Goal: Check status: Check status

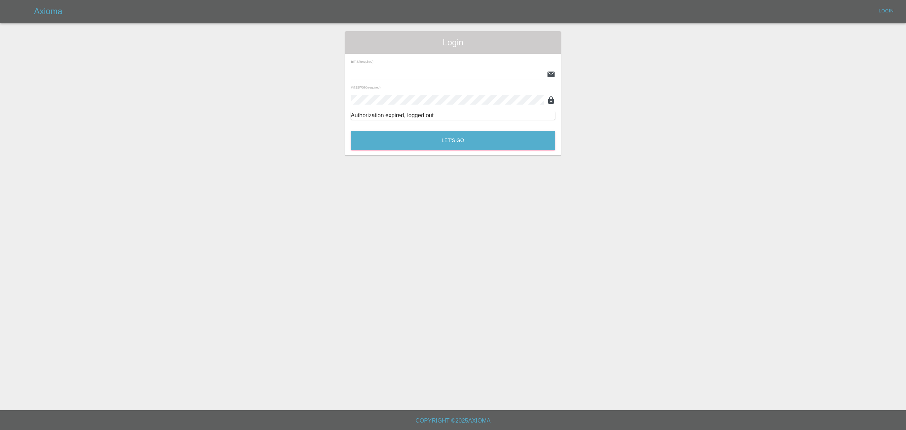
type input "[PERSON_NAME][EMAIL_ADDRESS][DOMAIN_NAME]"
click at [479, 142] on button "Let's Go" at bounding box center [453, 140] width 205 height 19
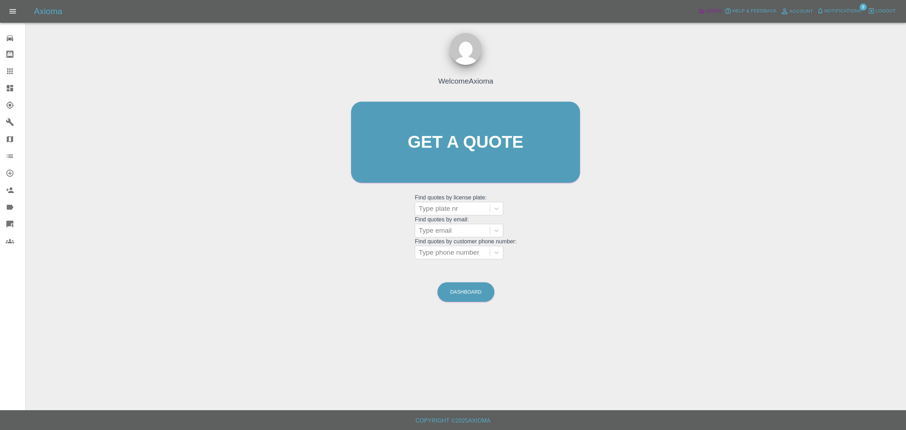
click at [698, 9] on icon at bounding box center [701, 10] width 7 height 7
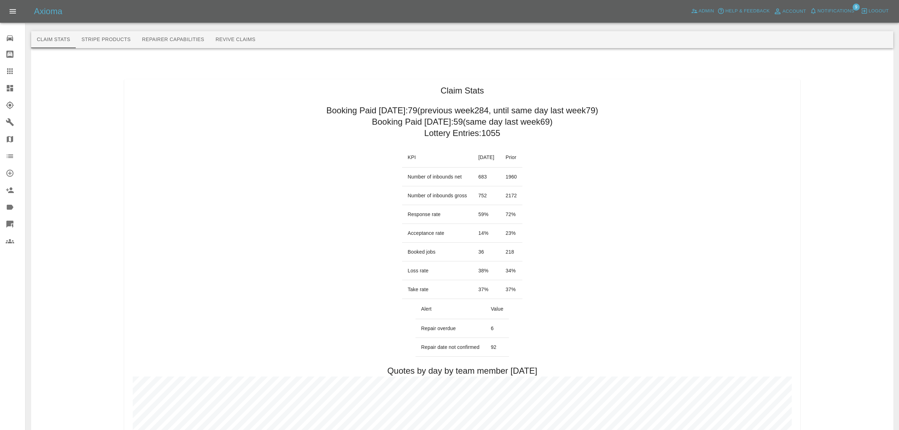
click at [834, 12] on span "Notifications" at bounding box center [836, 11] width 37 height 8
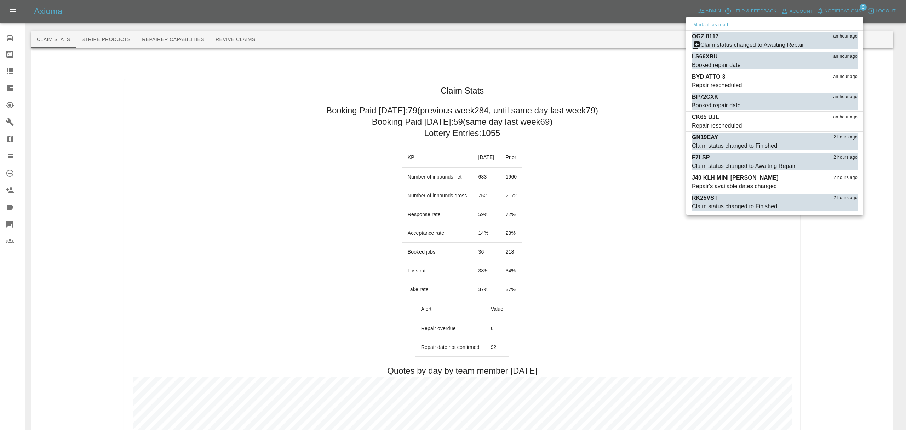
click at [664, 218] on div at bounding box center [453, 215] width 906 height 430
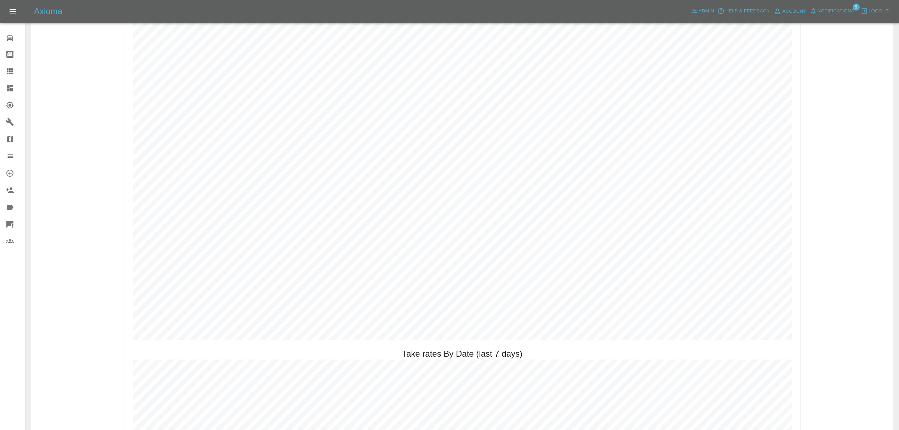
scroll to position [1065, 0]
click at [832, 10] on span "Notifications" at bounding box center [836, 11] width 37 height 8
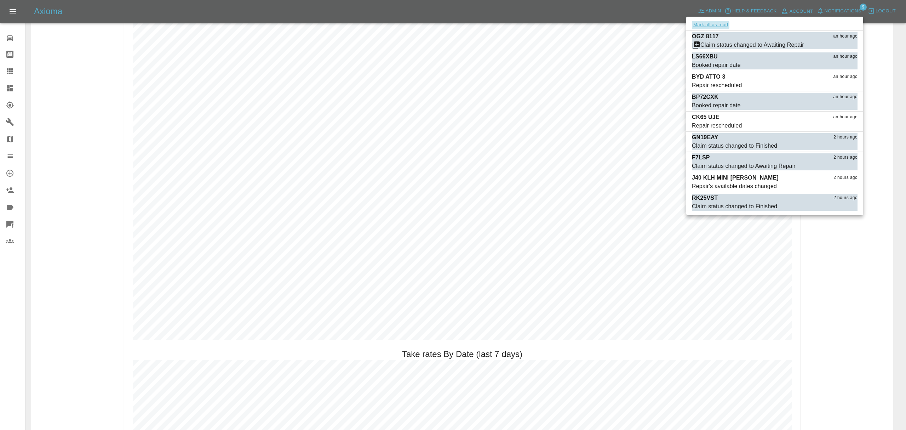
click at [708, 25] on button "Mark all as read" at bounding box center [711, 25] width 38 height 8
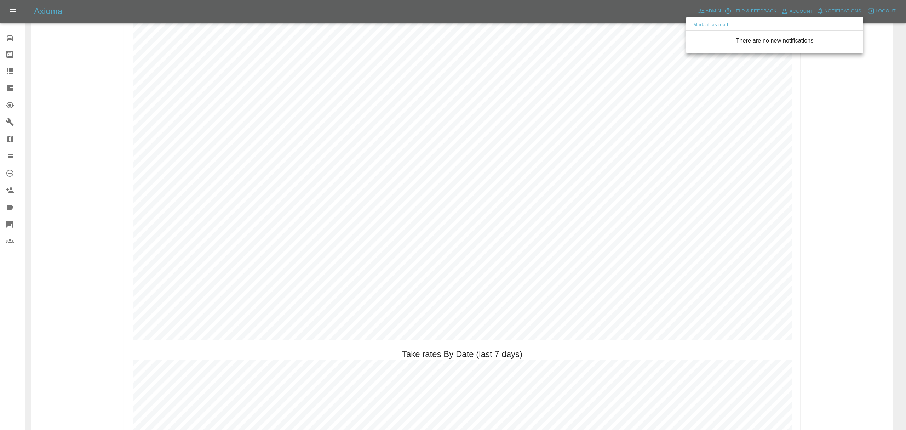
click at [811, 264] on div at bounding box center [453, 215] width 906 height 430
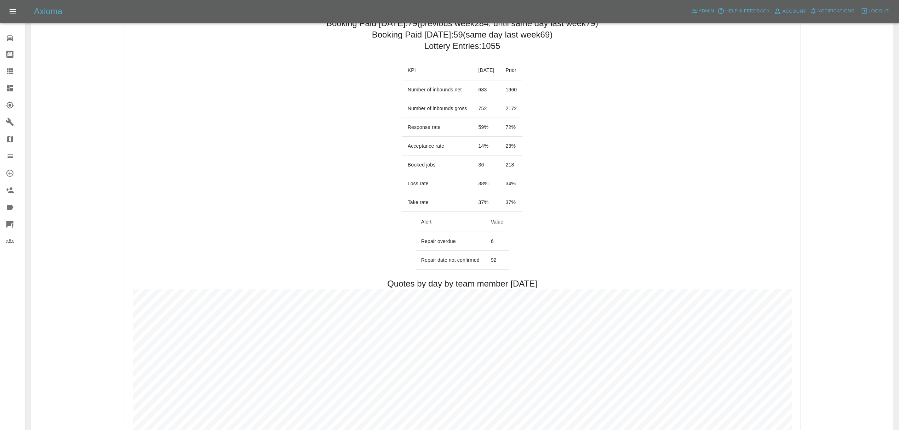
scroll to position [0, 0]
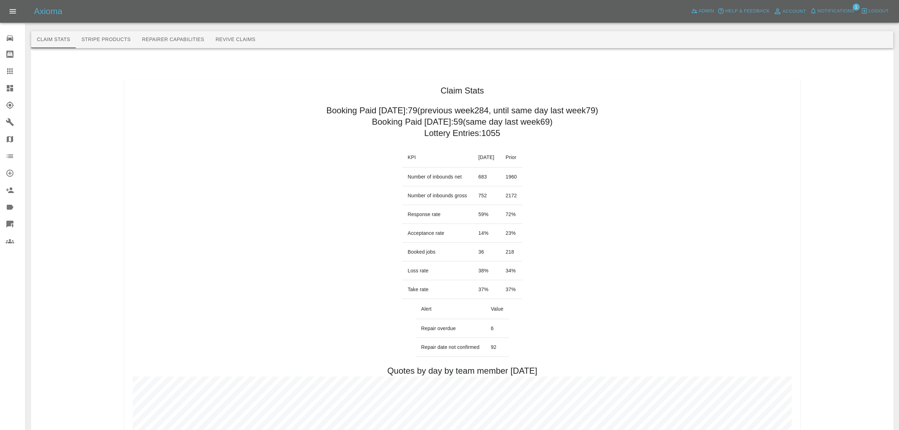
click at [836, 12] on span "Notifications" at bounding box center [836, 11] width 37 height 8
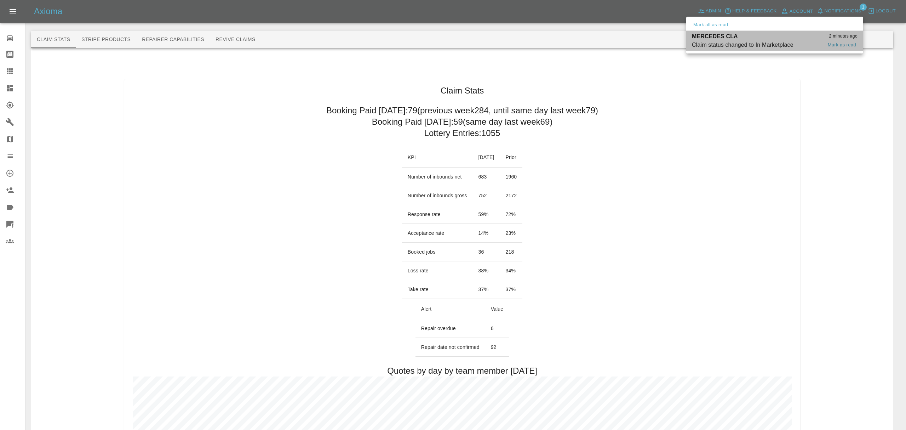
click at [729, 45] on div "Claim status changed to In Marketplace" at bounding box center [743, 45] width 102 height 8
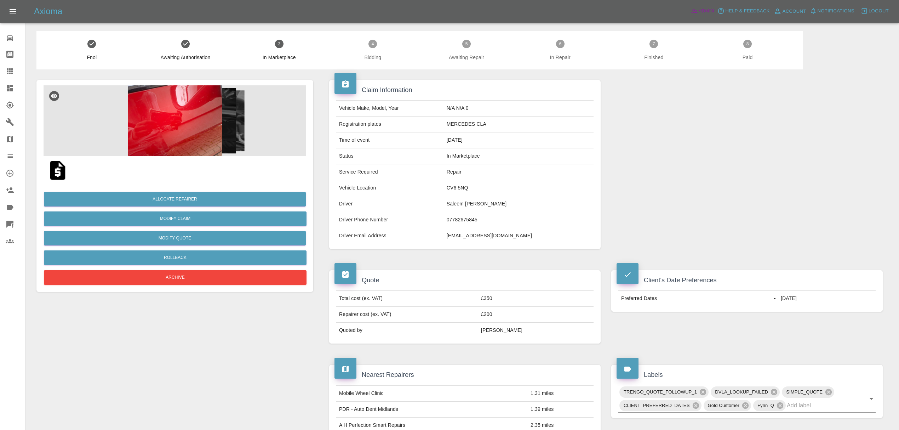
click at [697, 7] on icon at bounding box center [694, 10] width 7 height 7
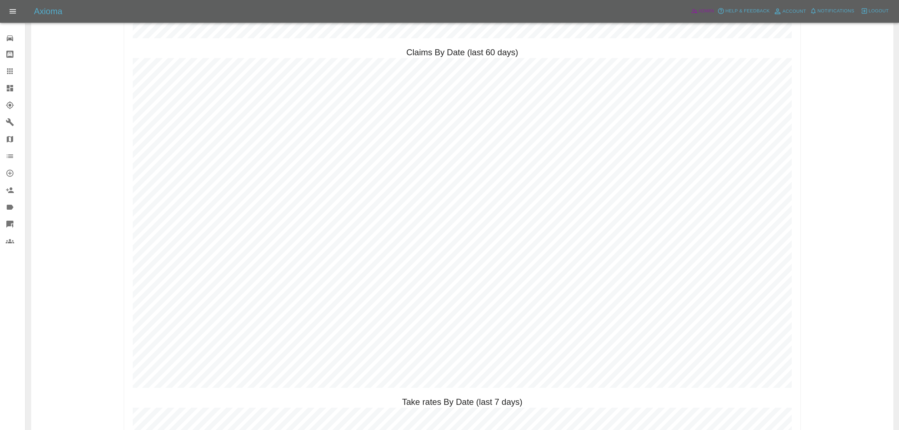
scroll to position [1021, 0]
click at [13, 84] on icon at bounding box center [10, 88] width 8 height 8
